Goal: Task Accomplishment & Management: Manage account settings

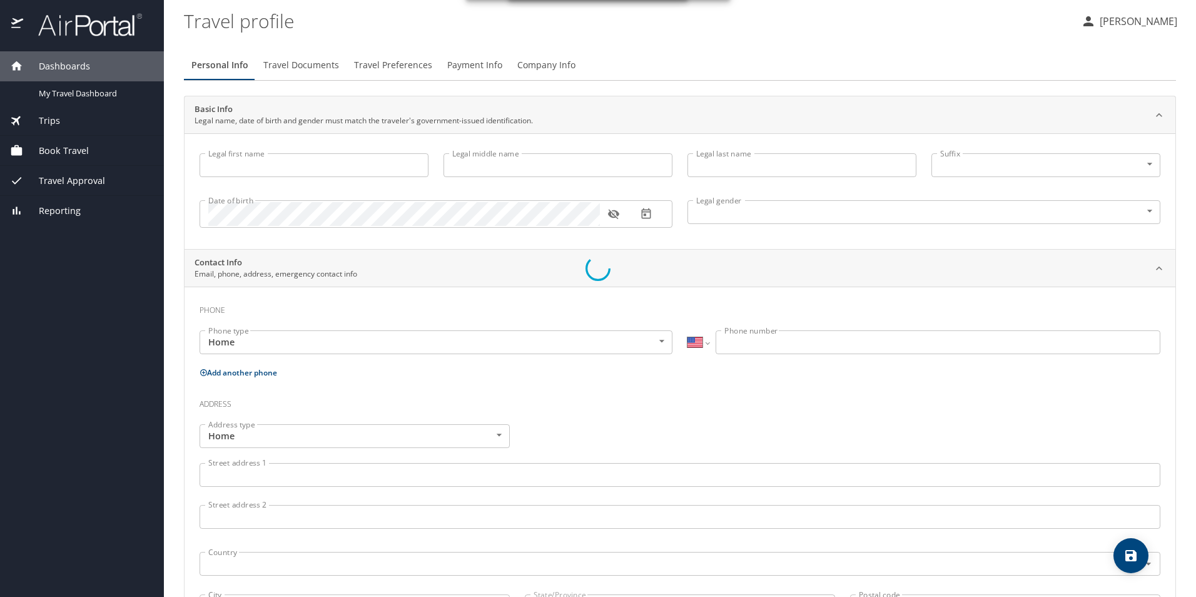
select select "US"
type input "[PERSON_NAME]"
type input "[DEMOGRAPHIC_DATA]"
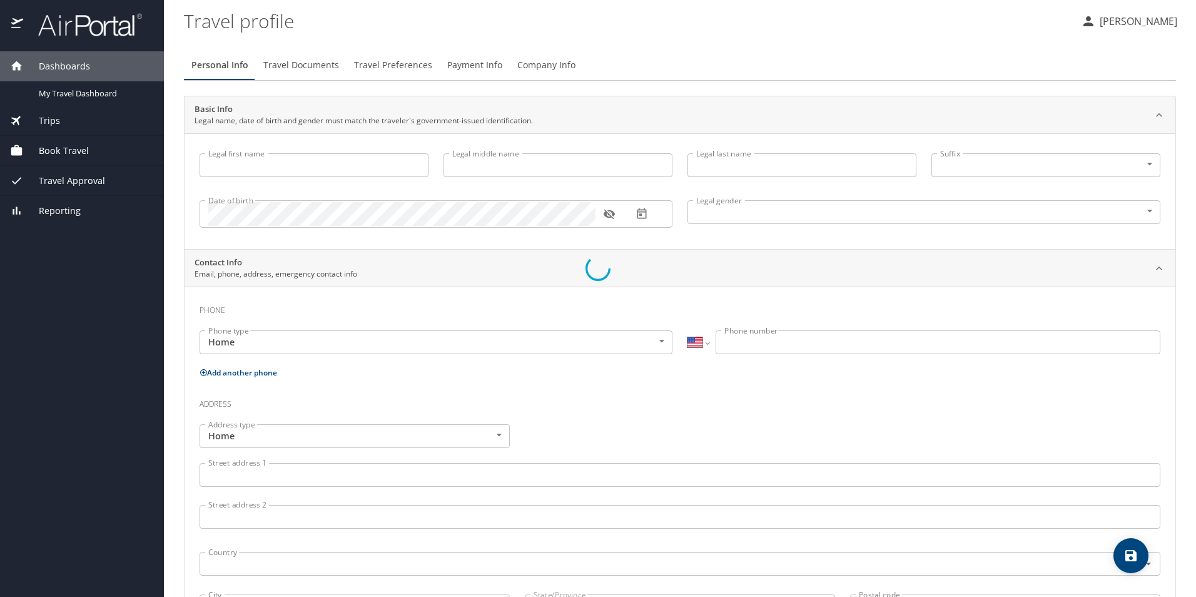
select select "US"
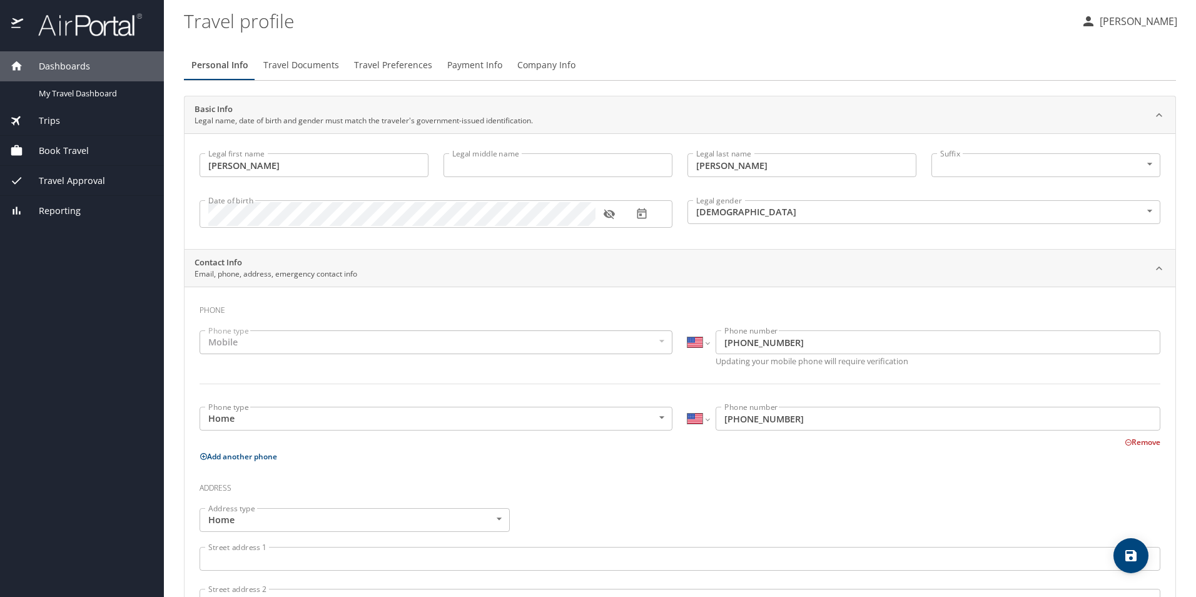
scroll to position [63, 0]
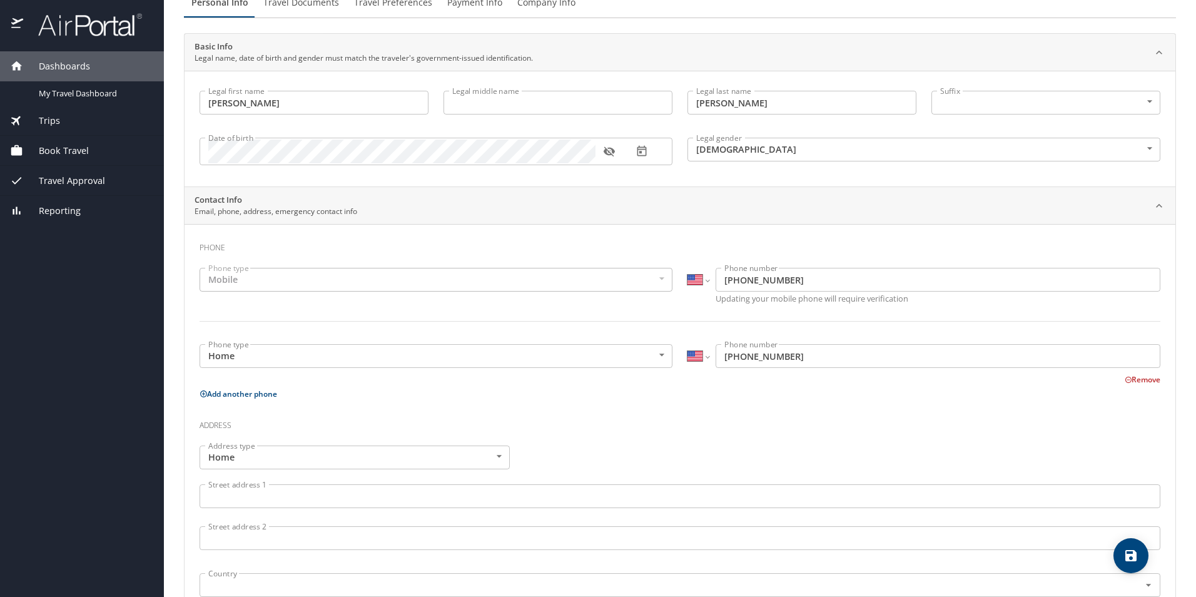
click at [654, 277] on div "Mobile" at bounding box center [436, 280] width 473 height 24
click at [266, 276] on div "Mobile" at bounding box center [436, 280] width 473 height 24
drag, startPoint x: 266, startPoint y: 275, endPoint x: 186, endPoint y: 275, distance: 80.7
click at [186, 275] on div "Phone Phone type Mobile Mobile Phone type International [GEOGRAPHIC_DATA] [GEOG…" at bounding box center [679, 510] width 991 height 572
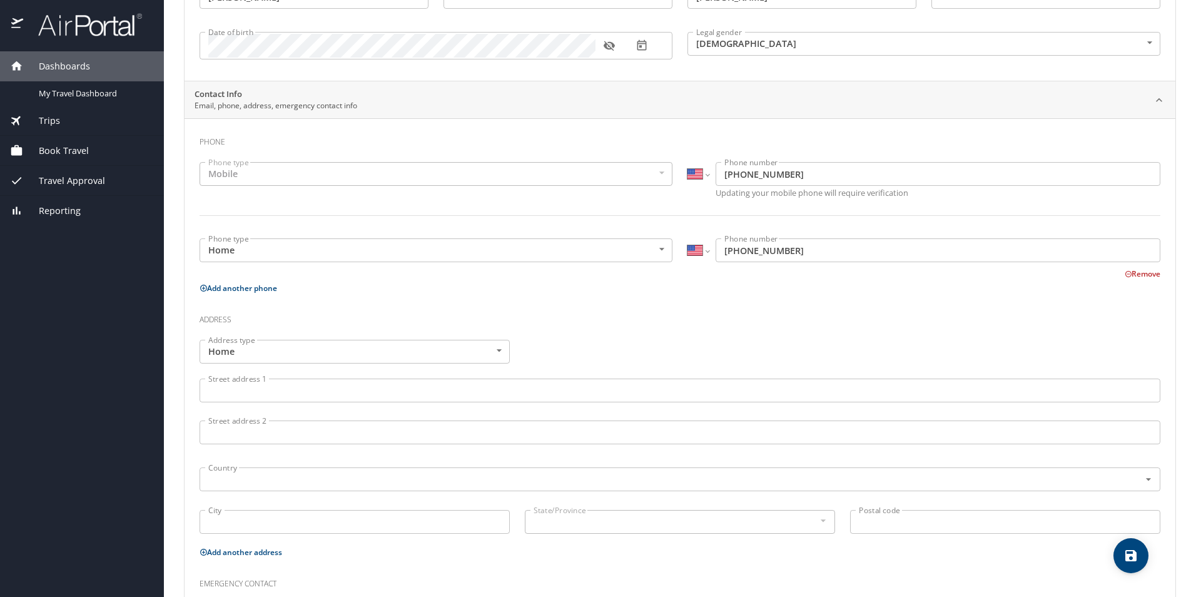
scroll to position [188, 0]
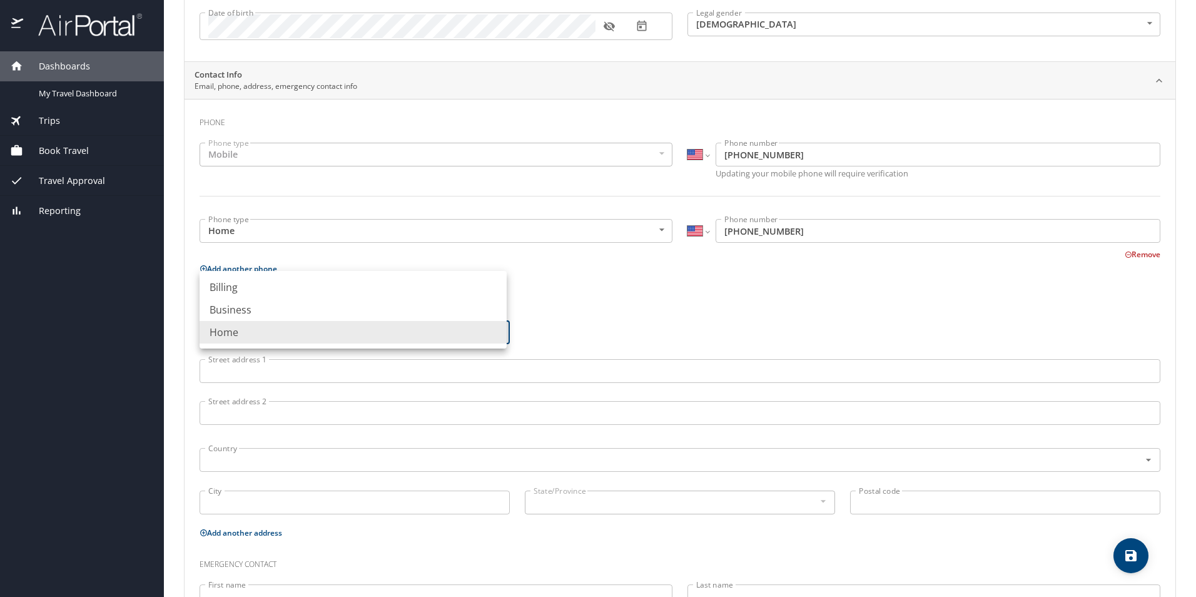
click at [495, 328] on body "Dashboards My Travel Dashboard Trips Current / Future Trips Past Trips Trips Mi…" at bounding box center [598, 298] width 1196 height 597
click at [270, 311] on li "Business" at bounding box center [353, 309] width 307 height 23
type input "Business"
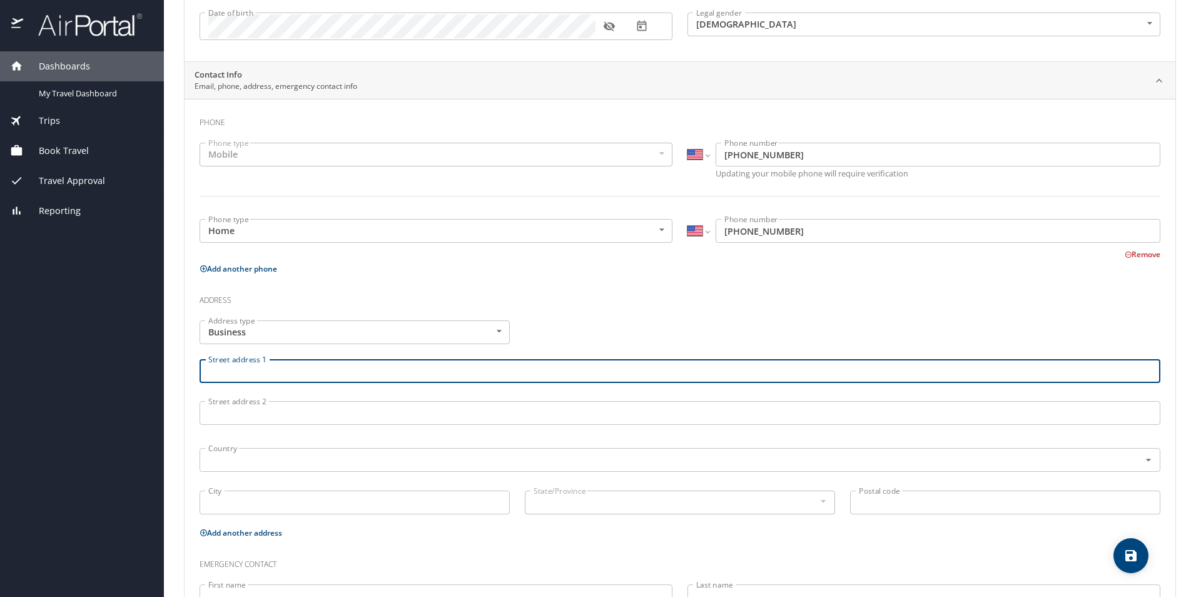
click at [265, 371] on input "Street address 1" at bounding box center [680, 371] width 961 height 24
type input "[STREET_ADDRESS]"
click at [223, 460] on input "text" at bounding box center [661, 460] width 916 height 16
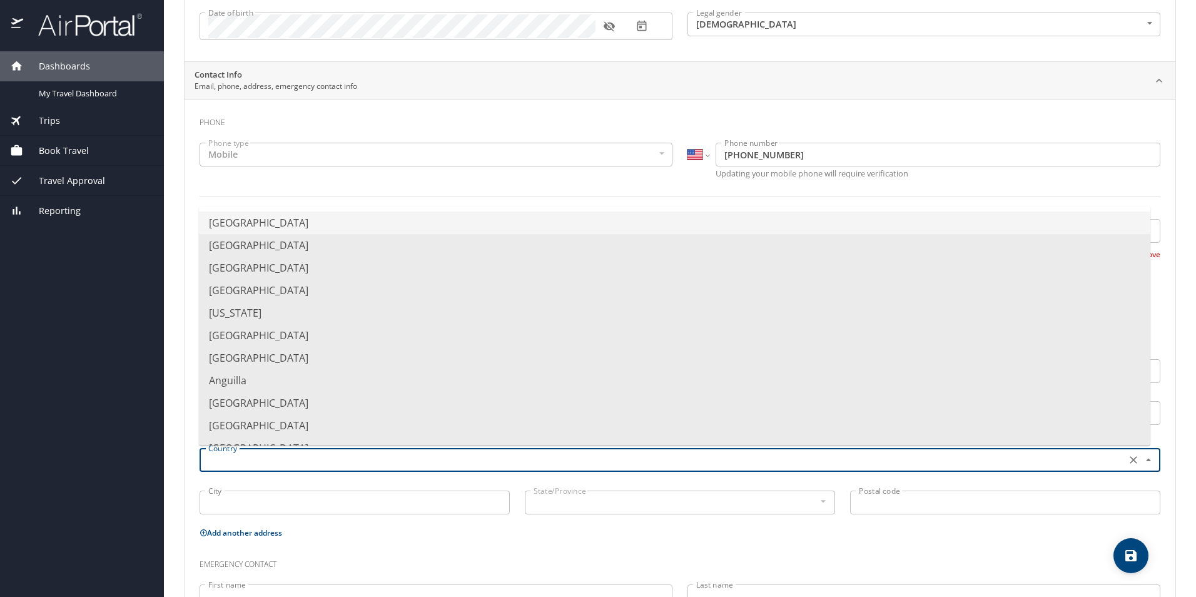
click at [255, 223] on li "[GEOGRAPHIC_DATA]" at bounding box center [674, 222] width 951 height 23
type input "[GEOGRAPHIC_DATA]"
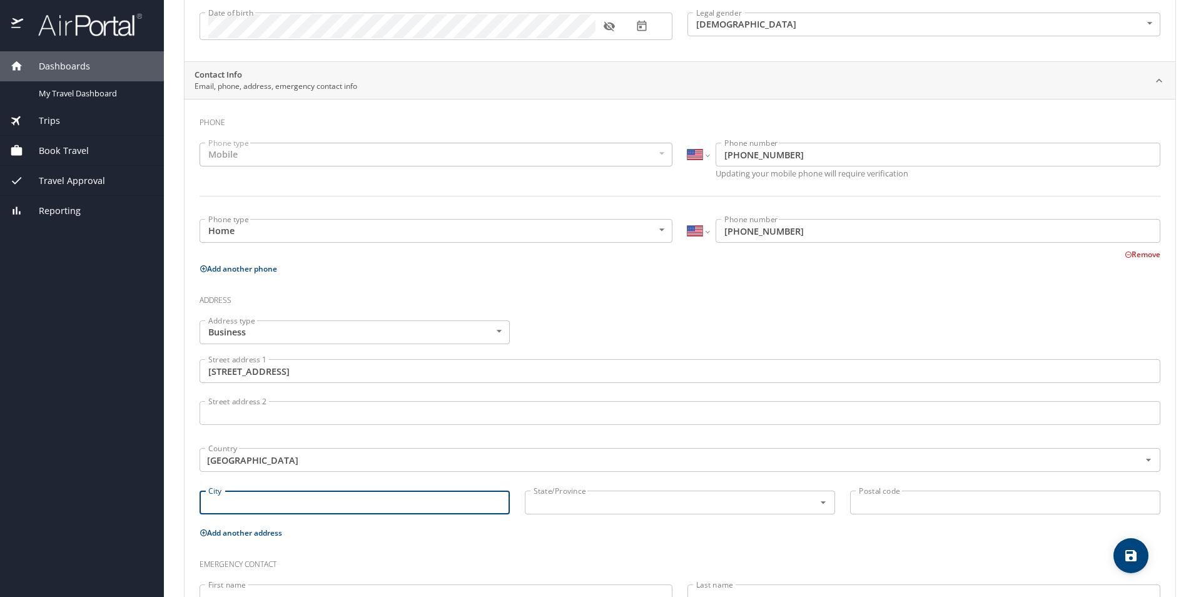
click at [234, 502] on input "City" at bounding box center [355, 502] width 310 height 24
type input "[GEOGRAPHIC_DATA]"
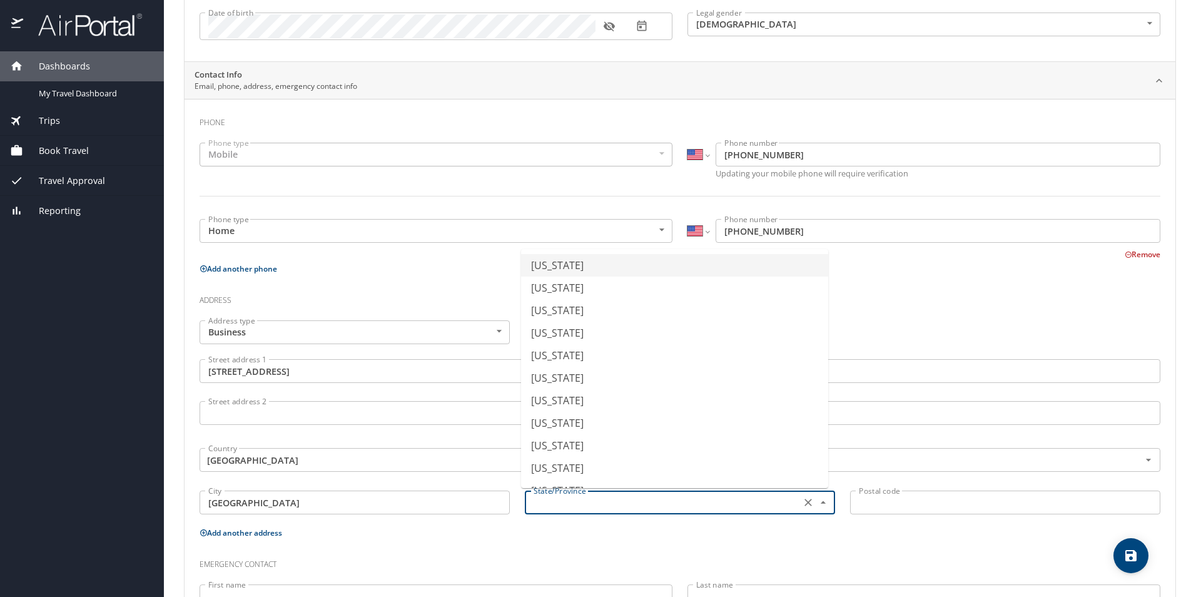
click at [554, 508] on input "text" at bounding box center [661, 502] width 266 height 16
click at [577, 424] on li "[US_STATE]" at bounding box center [674, 420] width 307 height 23
type input "[US_STATE]"
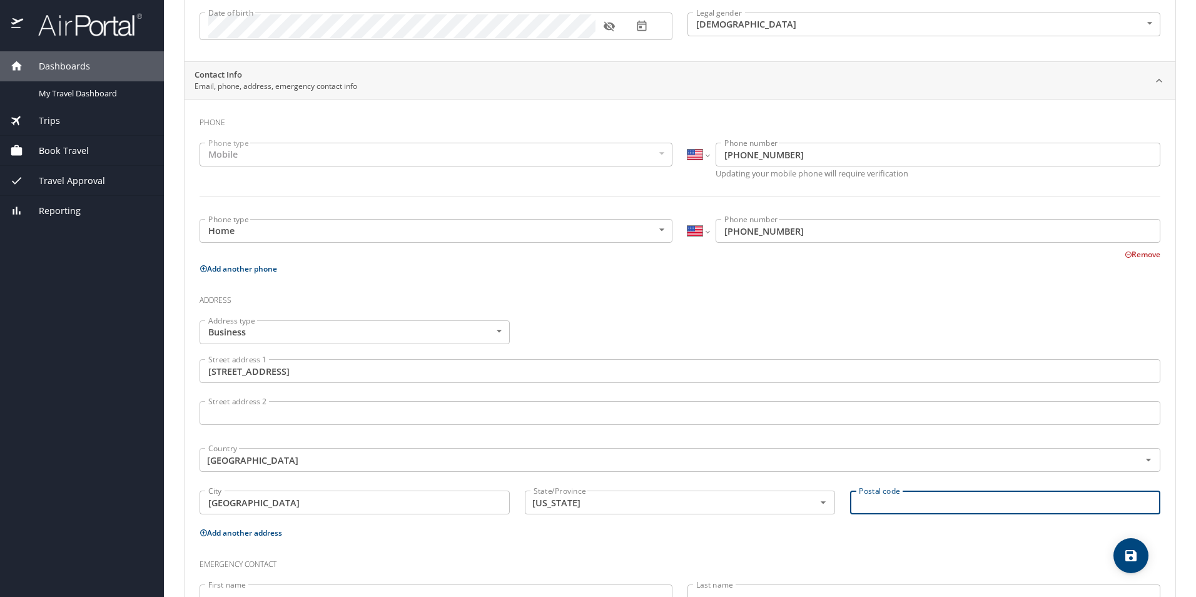
click at [881, 500] on input "Postal code" at bounding box center [1005, 502] width 310 height 24
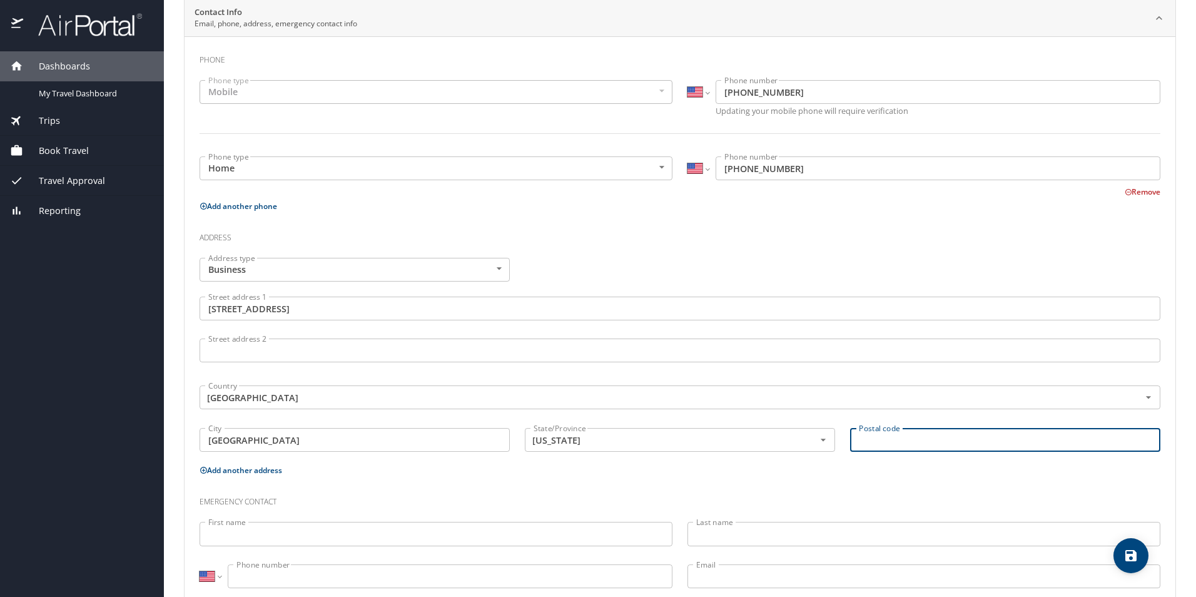
scroll to position [283, 0]
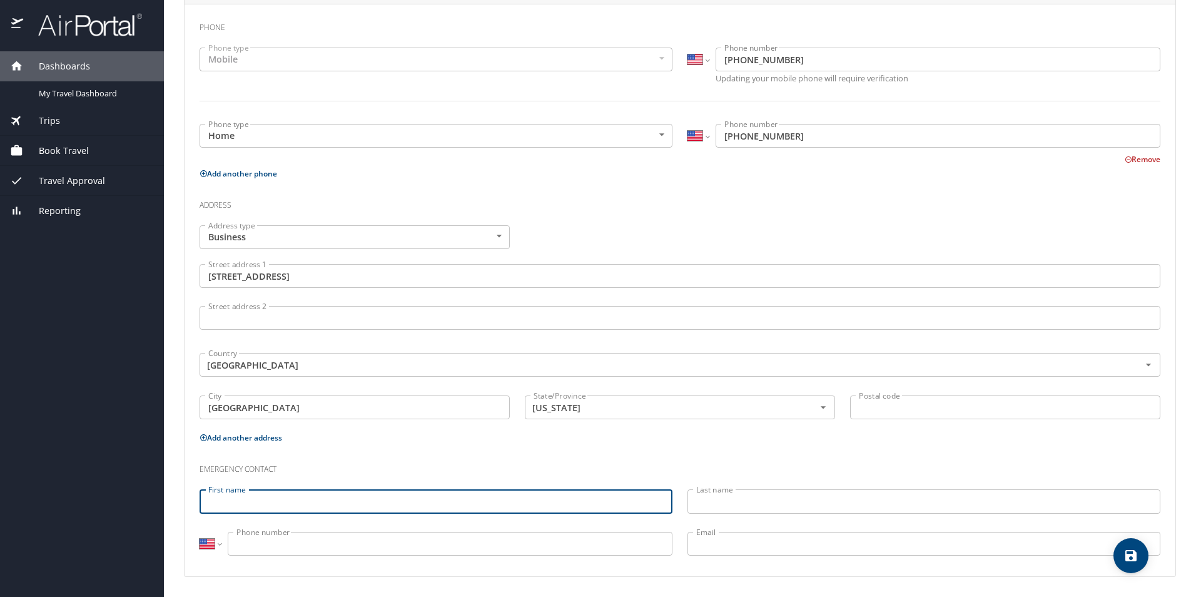
click at [221, 502] on input "First name" at bounding box center [436, 501] width 473 height 24
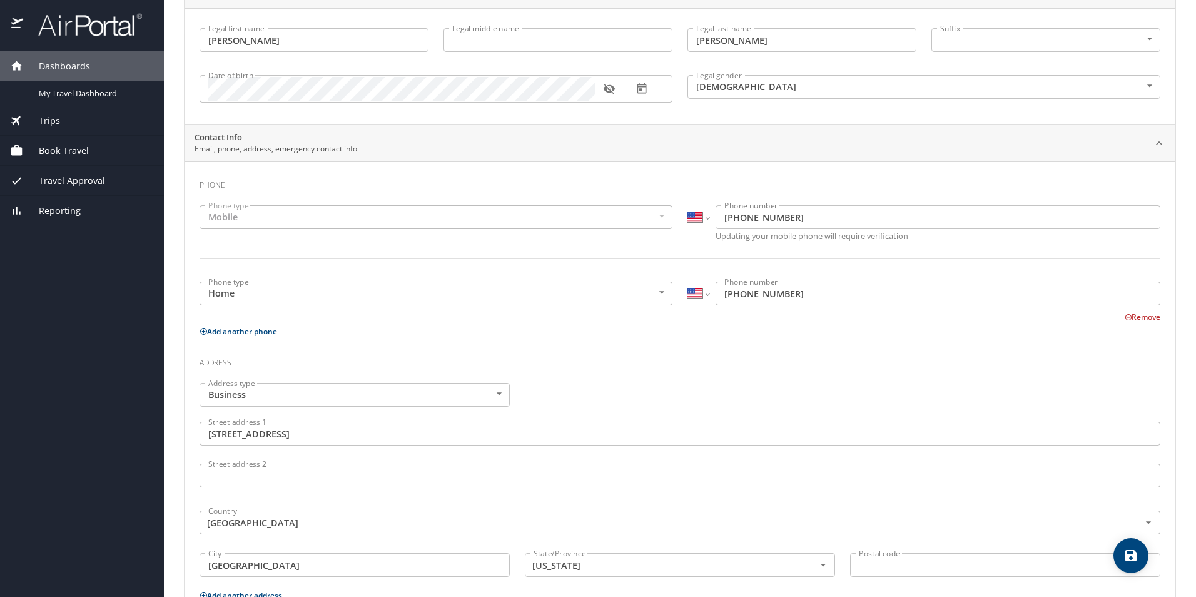
scroll to position [188, 0]
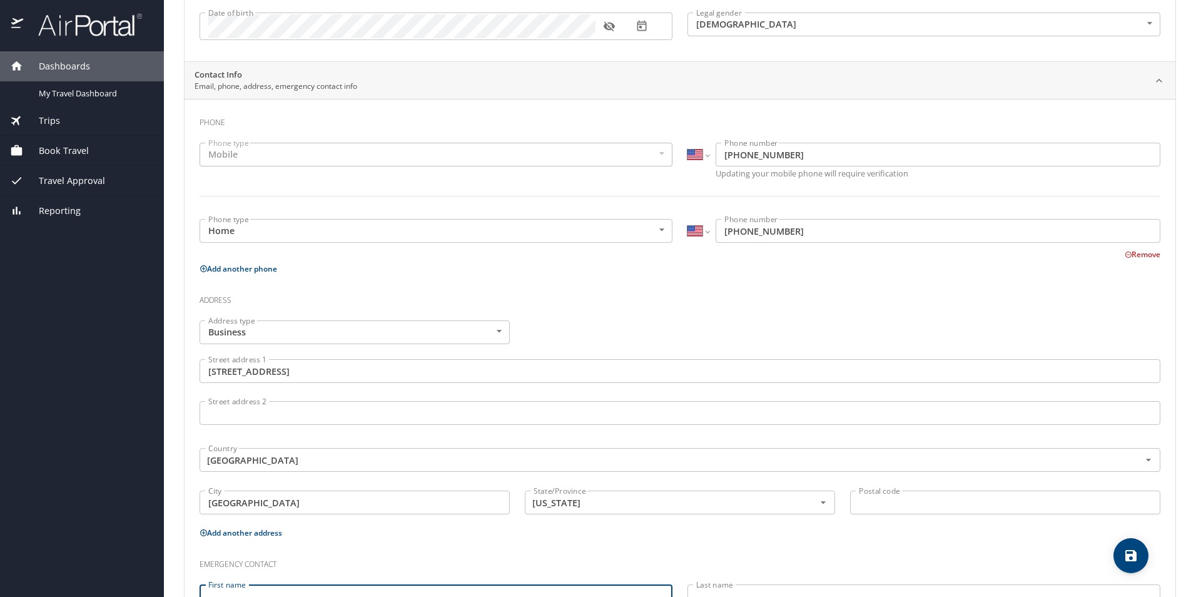
click at [239, 270] on button "Add another phone" at bounding box center [239, 268] width 78 height 11
select select "US"
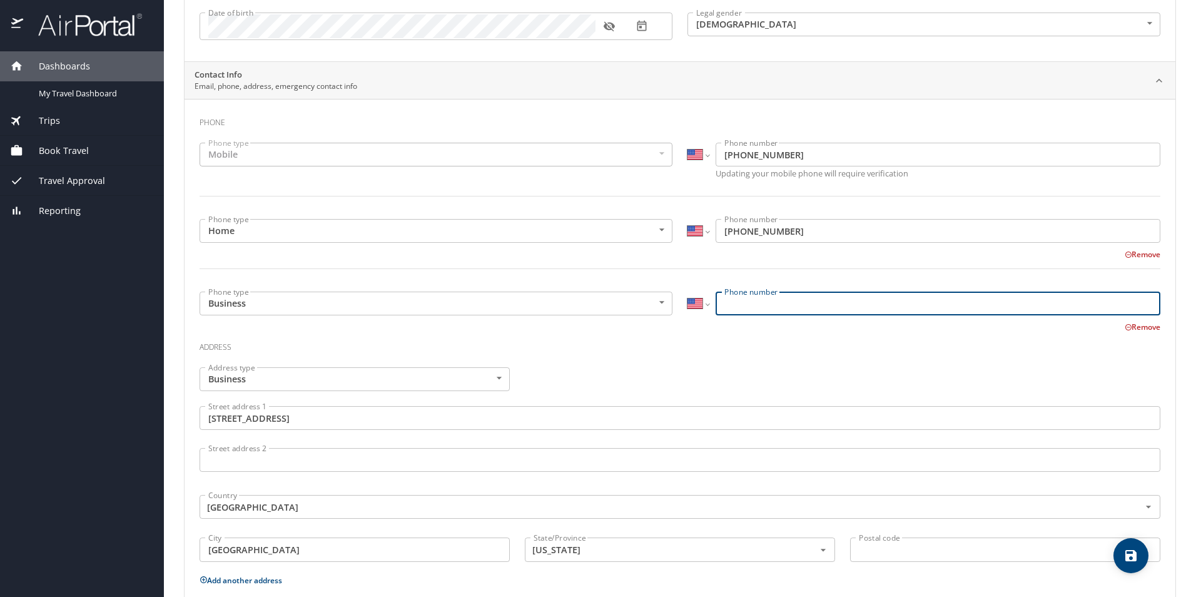
click at [754, 310] on input "Phone number" at bounding box center [937, 303] width 445 height 24
type input "[PHONE_NUMBER]"
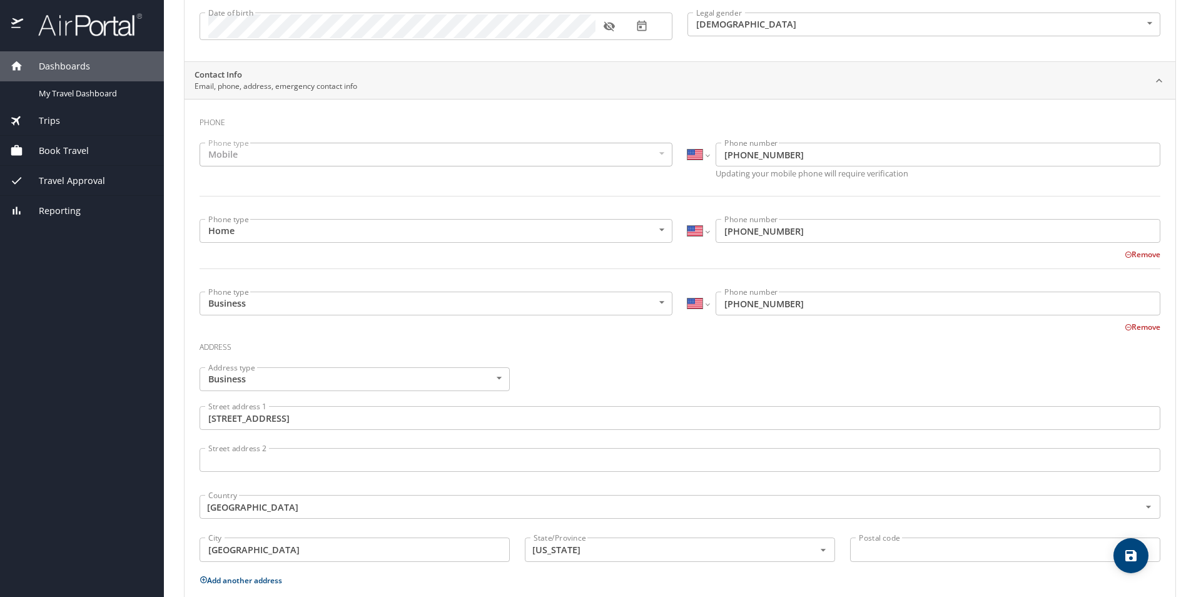
click at [966, 364] on div "Address type Business Business Address type Street address [STREET_ADDRESS] add…" at bounding box center [680, 466] width 976 height 212
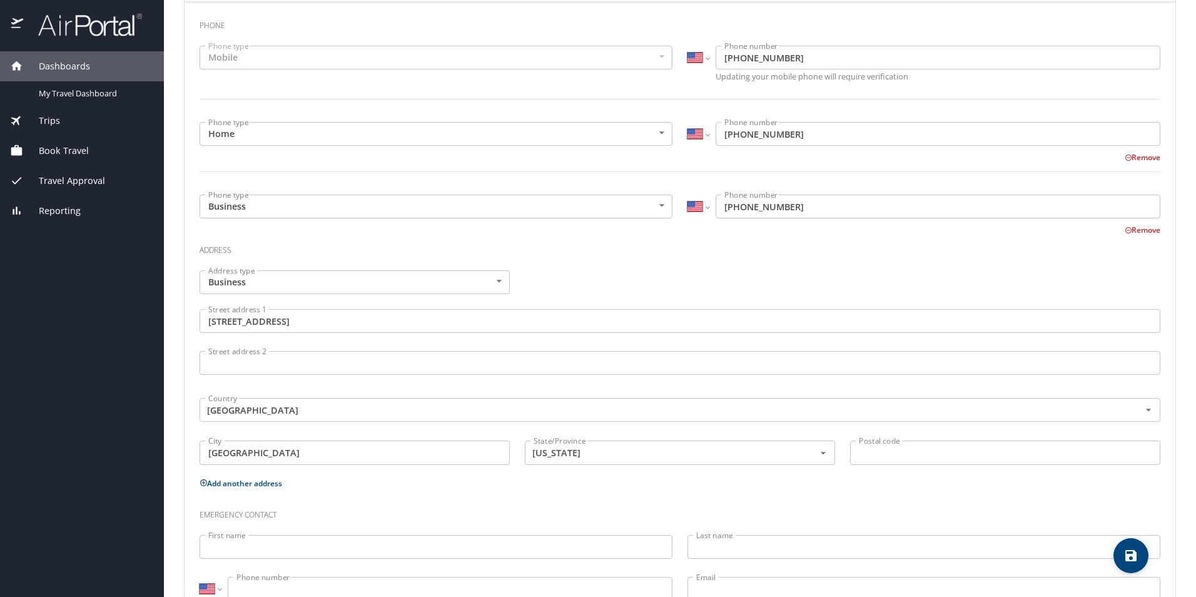
scroll to position [313, 0]
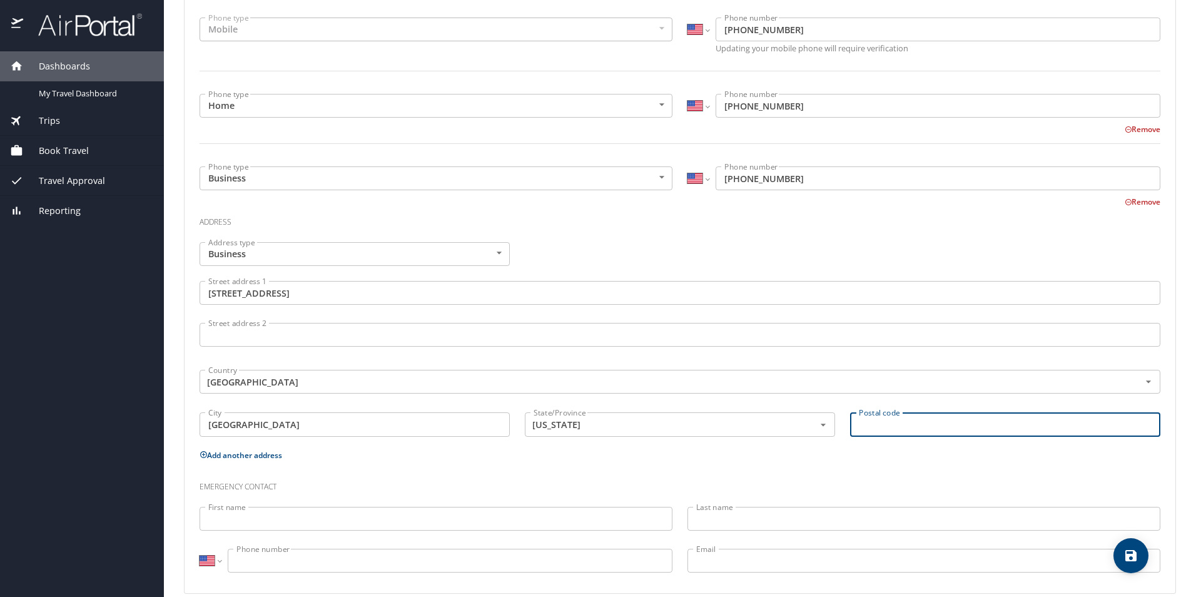
click at [870, 430] on input "Postal code" at bounding box center [1005, 424] width 310 height 24
type input "71103"
click at [877, 467] on div "Emergency contact" at bounding box center [680, 482] width 976 height 34
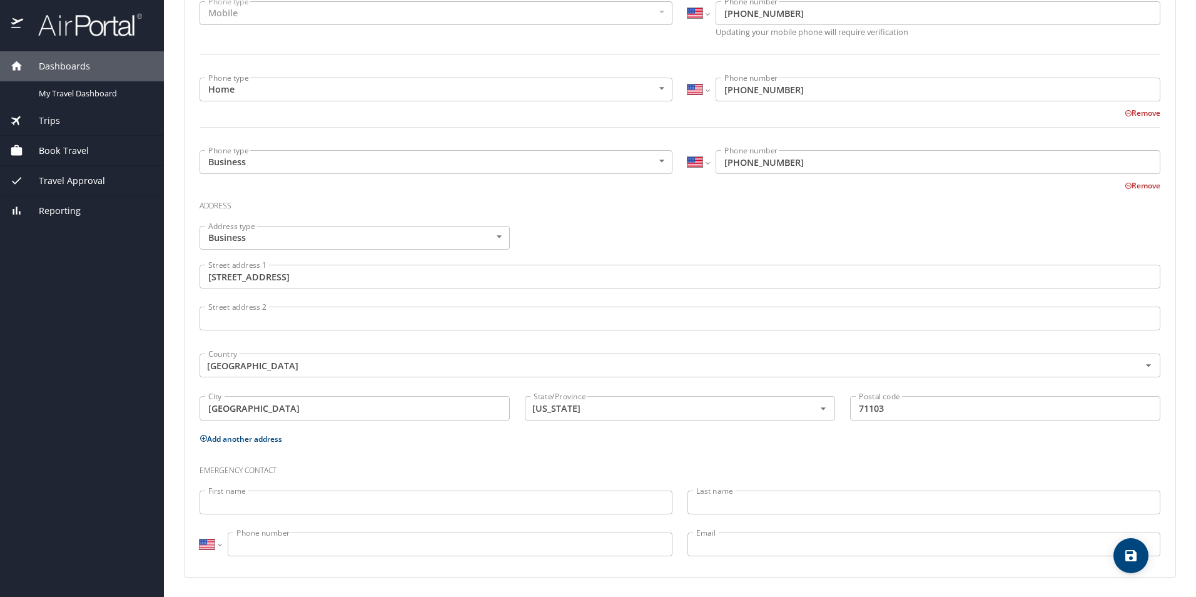
scroll to position [330, 0]
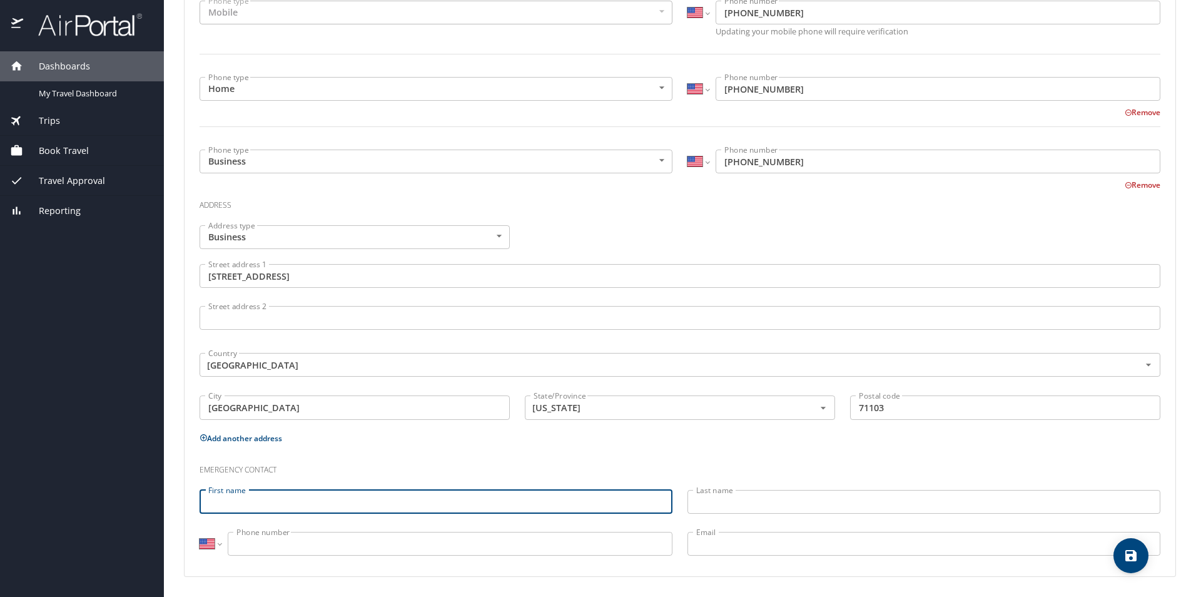
click at [262, 503] on input "First name" at bounding box center [436, 502] width 473 height 24
type input "ndclzxl"
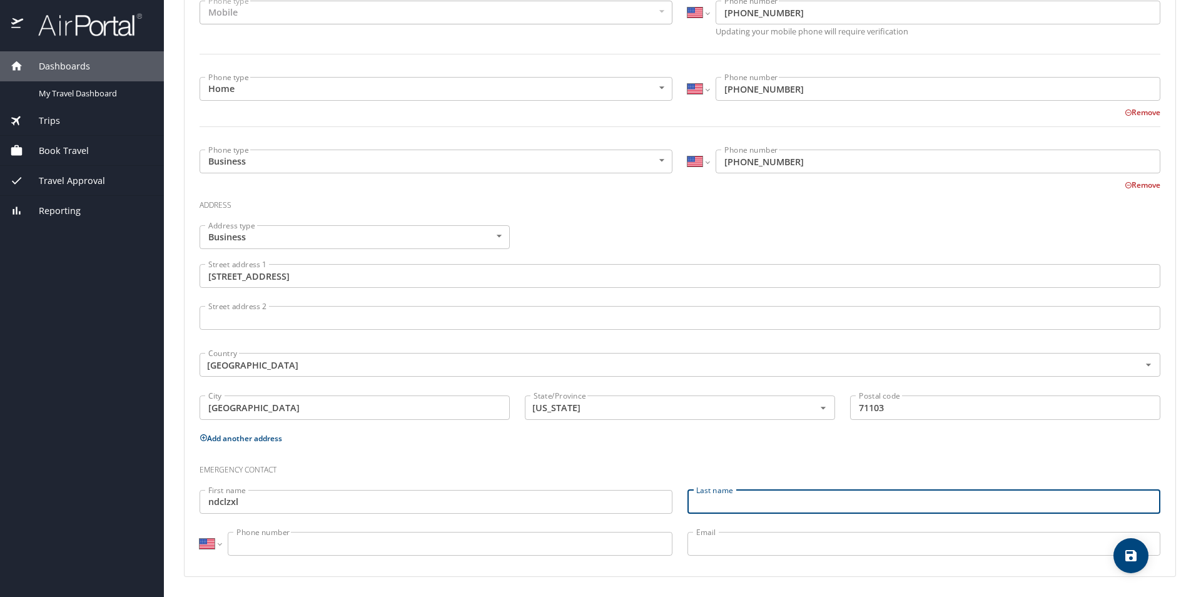
click at [722, 503] on input "Last name" at bounding box center [923, 502] width 473 height 24
type input "cmzxl"
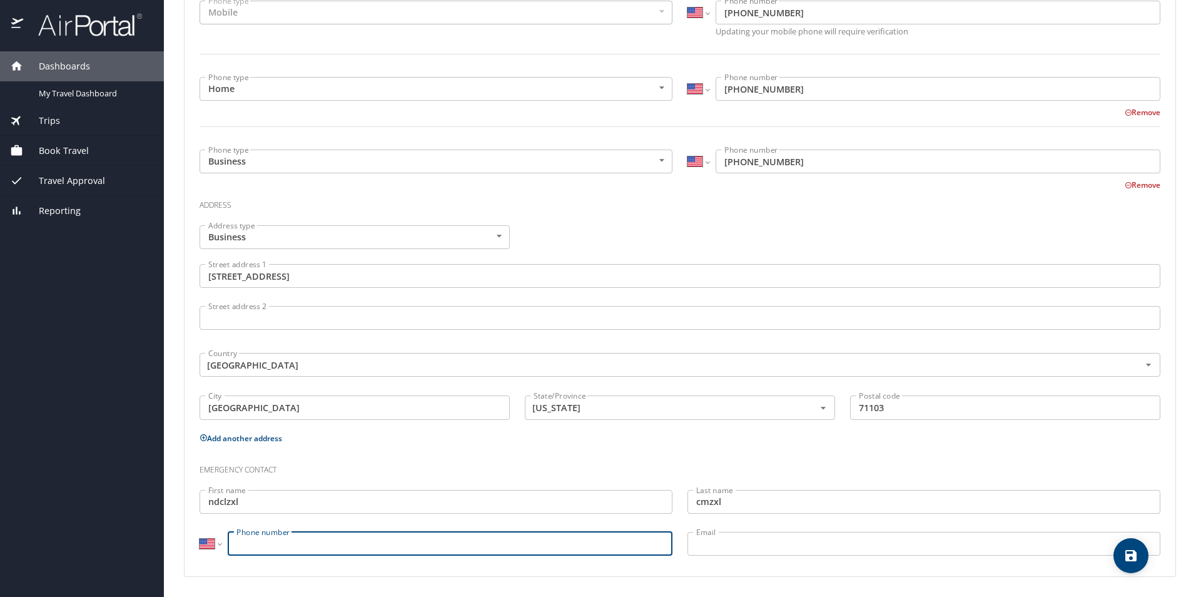
click at [453, 550] on input "Phone number" at bounding box center [450, 544] width 445 height 24
type input "[PHONE_NUMBER]"
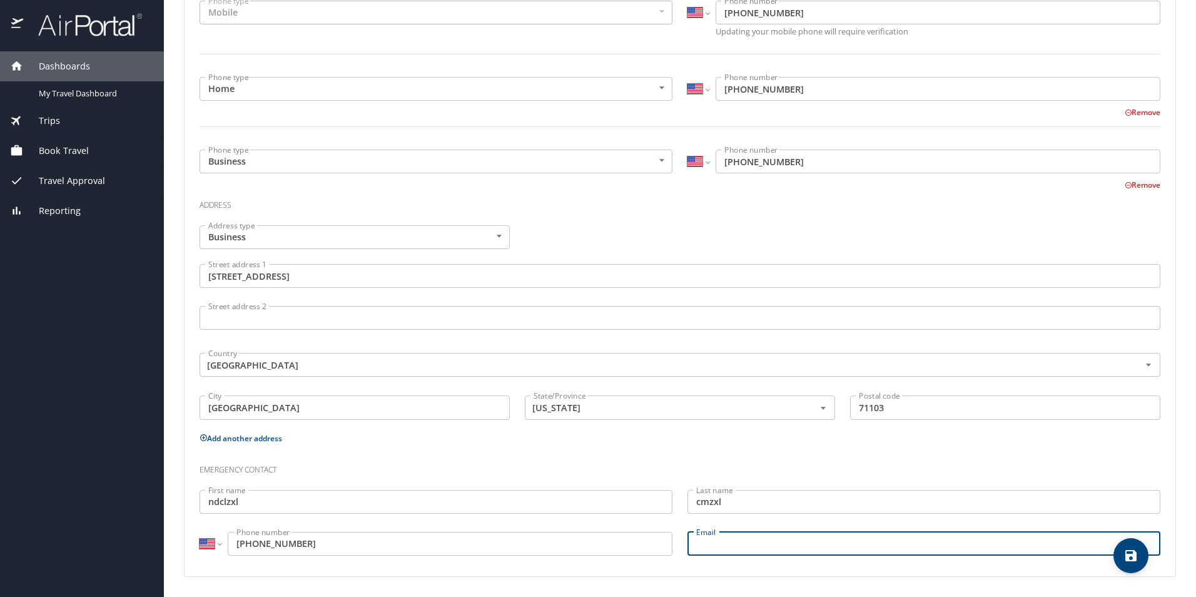
click at [717, 543] on input "Email" at bounding box center [923, 544] width 473 height 24
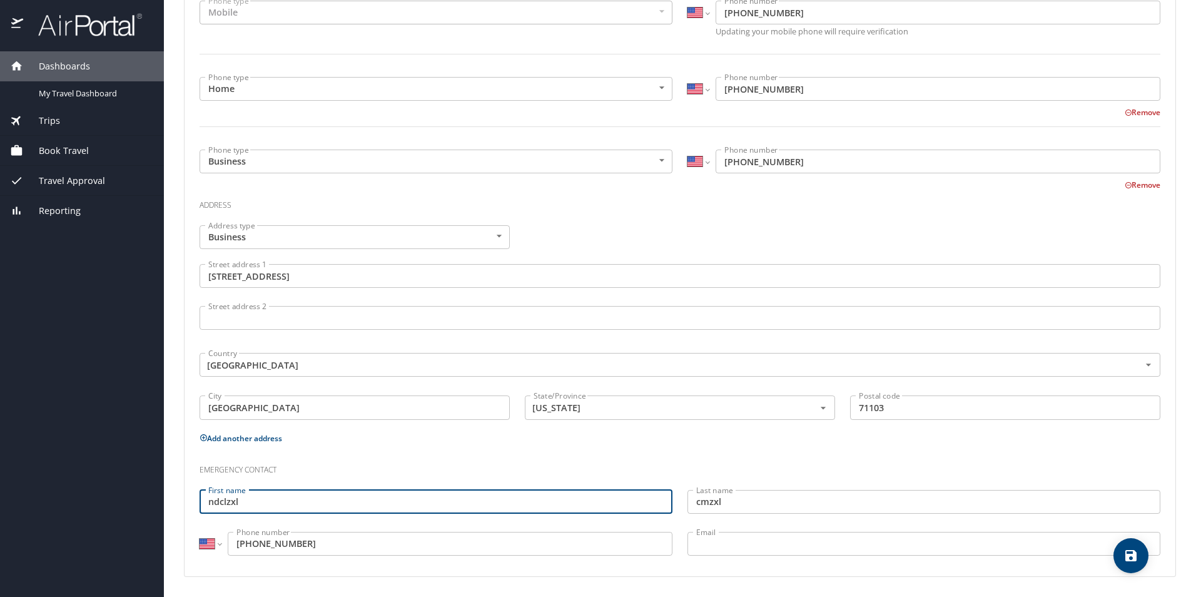
drag, startPoint x: 276, startPoint y: 502, endPoint x: 166, endPoint y: 504, distance: 110.7
click at [166, 504] on main "Travel profile [PERSON_NAME] Personal Info Travel Documents Travel Preferences …" at bounding box center [680, 298] width 1032 height 597
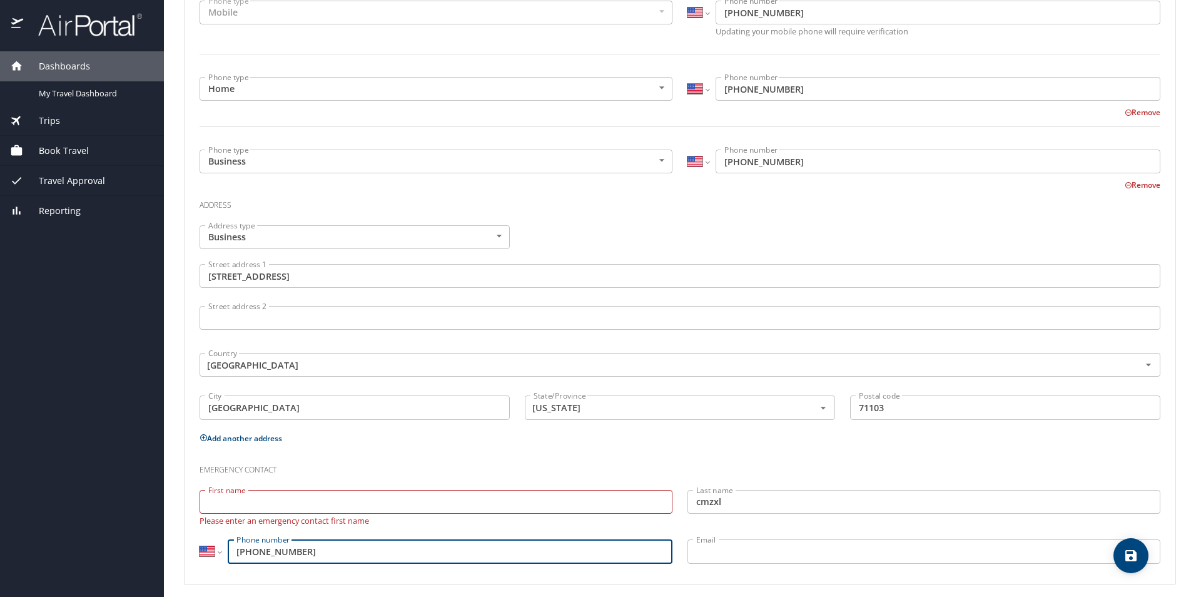
drag, startPoint x: 314, startPoint y: 545, endPoint x: 207, endPoint y: 525, distance: 108.8
click at [207, 525] on div "Emergency contact First name First name Please enter an emergency contact first…" at bounding box center [680, 511] width 976 height 126
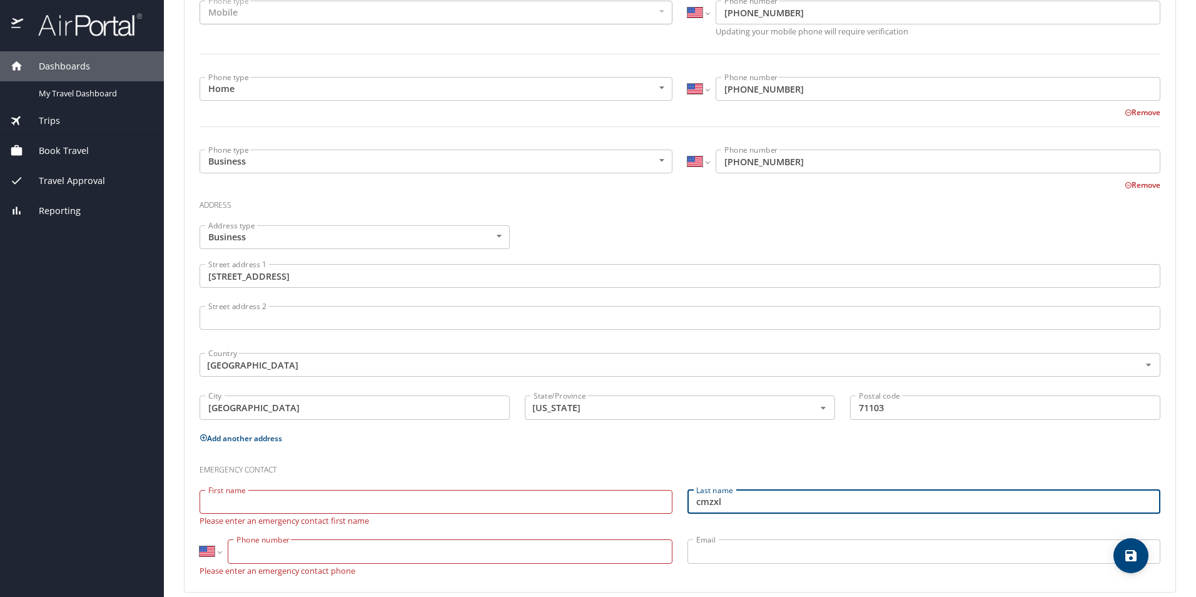
drag, startPoint x: 723, startPoint y: 498, endPoint x: 664, endPoint y: 499, distance: 58.8
click at [664, 499] on div "Emergency contact First name First name Please enter an emergency contact first…" at bounding box center [680, 515] width 976 height 134
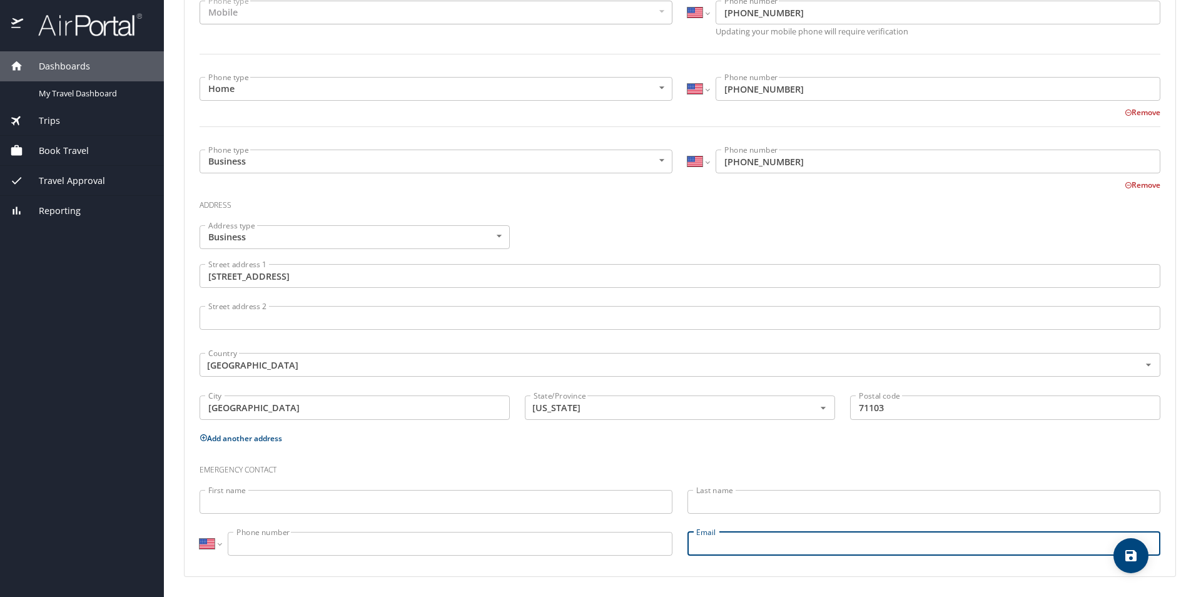
click at [705, 559] on div "Email Email" at bounding box center [924, 545] width 488 height 42
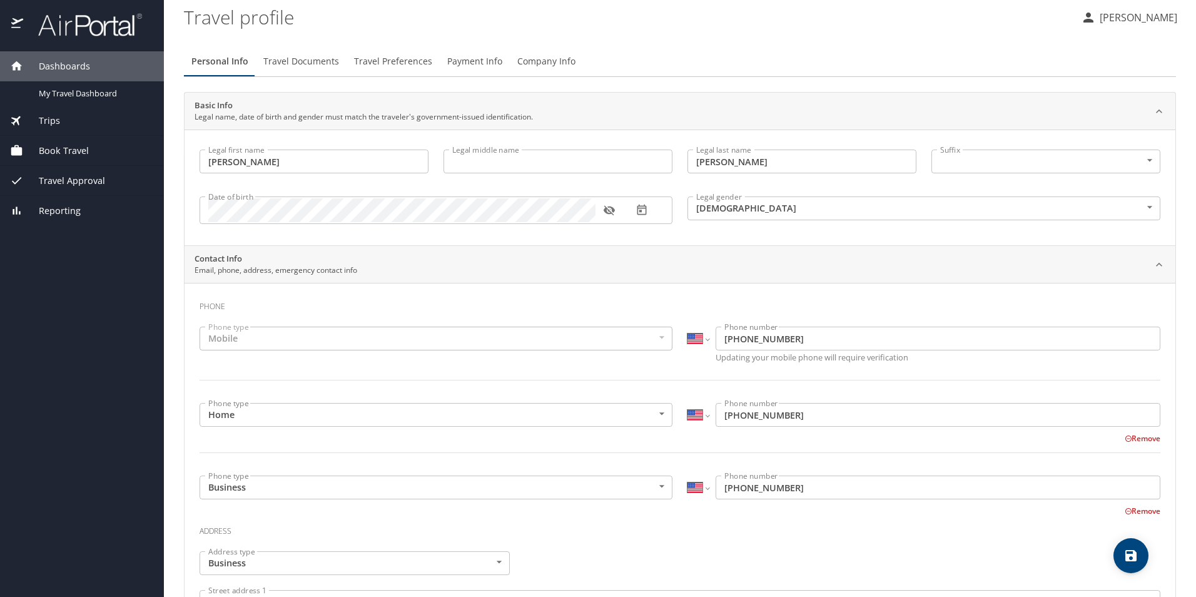
scroll to position [0, 0]
click at [289, 61] on span "Travel Documents" at bounding box center [301, 66] width 76 height 16
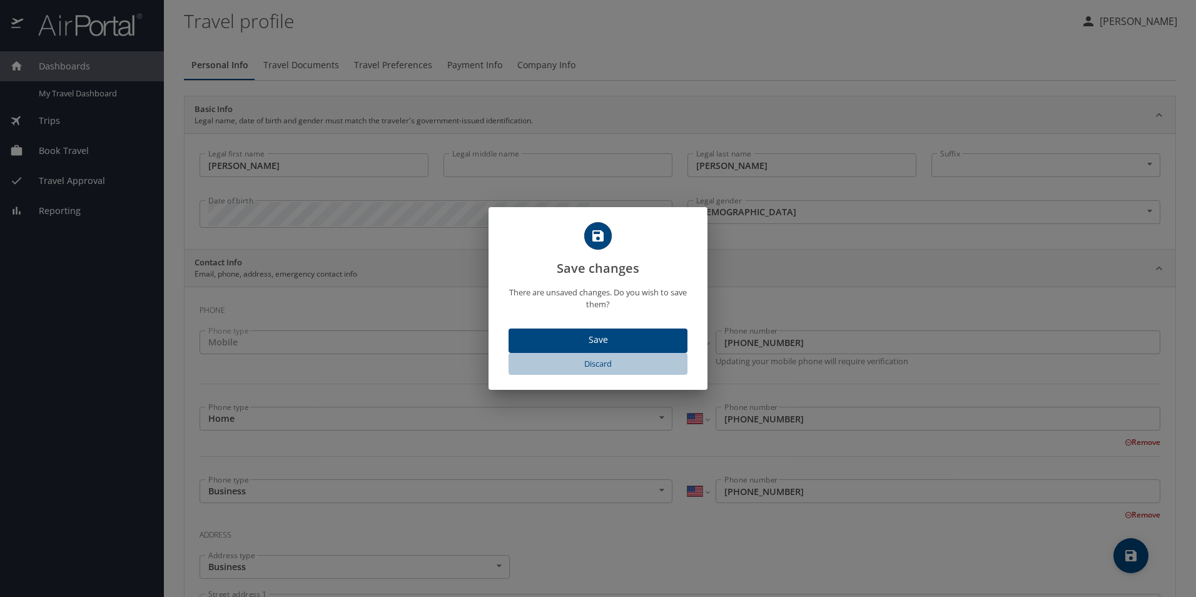
click at [595, 360] on span "Discard" at bounding box center [597, 363] width 169 height 14
